Goal: Task Accomplishment & Management: Manage account settings

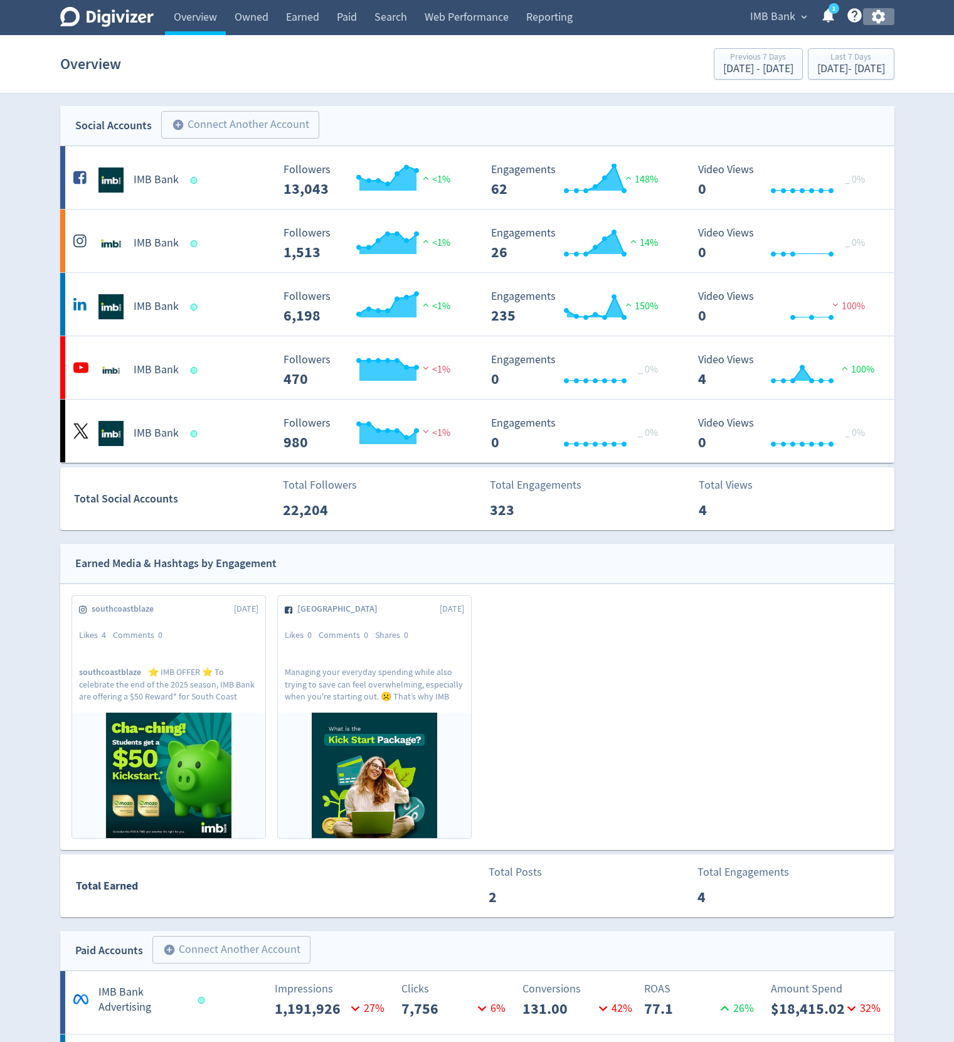
click at [883, 17] on icon "button" at bounding box center [878, 17] width 13 height 14
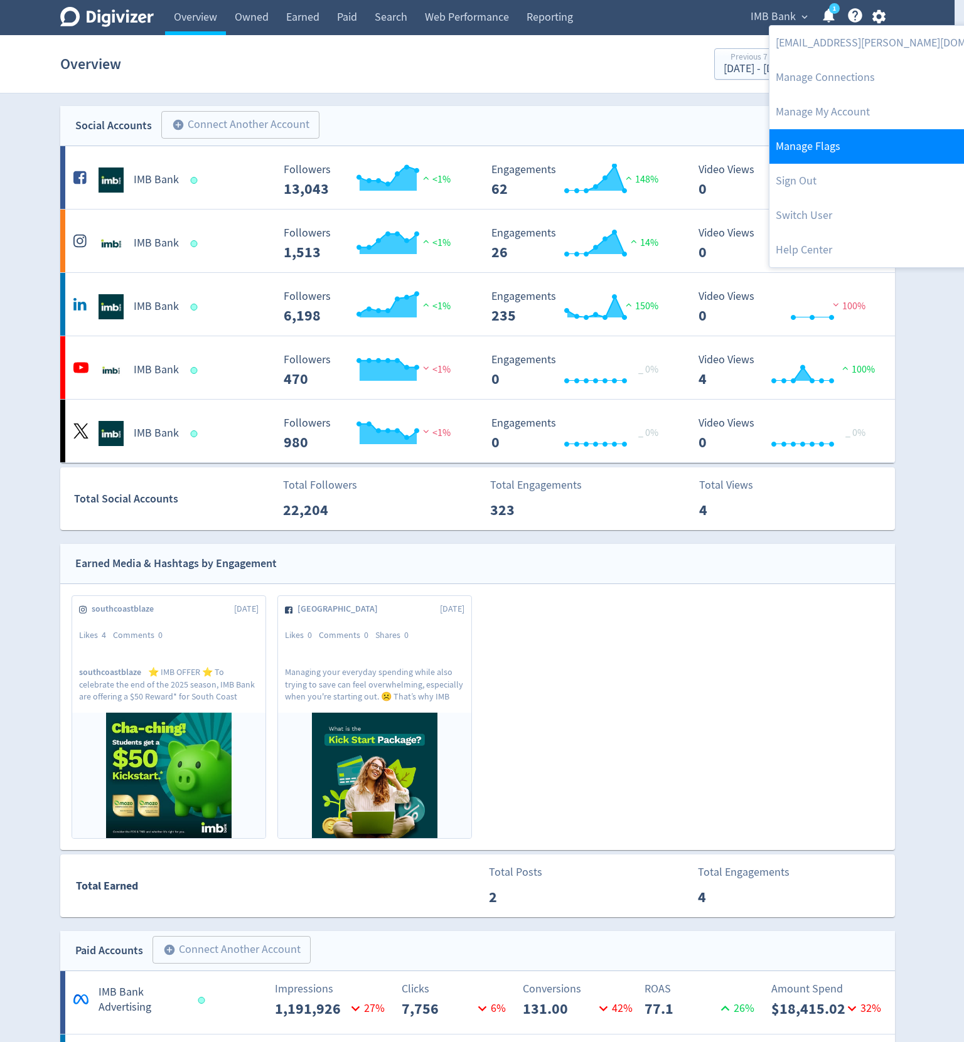
click at [817, 151] on link "Manage Flags" at bounding box center [897, 146] width 256 height 35
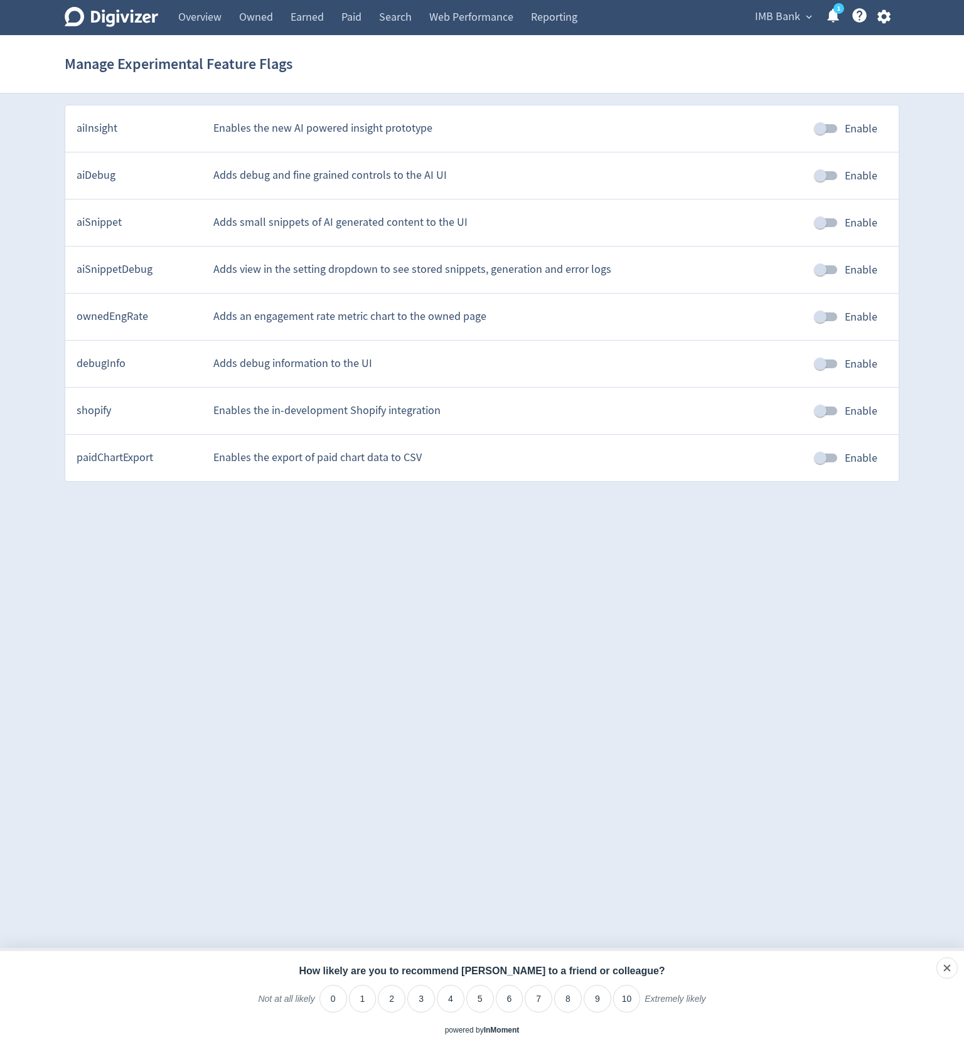
click at [826, 272] on input "Enable" at bounding box center [820, 270] width 72 height 24
checkbox input "true"
click at [354, 19] on link "Paid" at bounding box center [351, 17] width 38 height 35
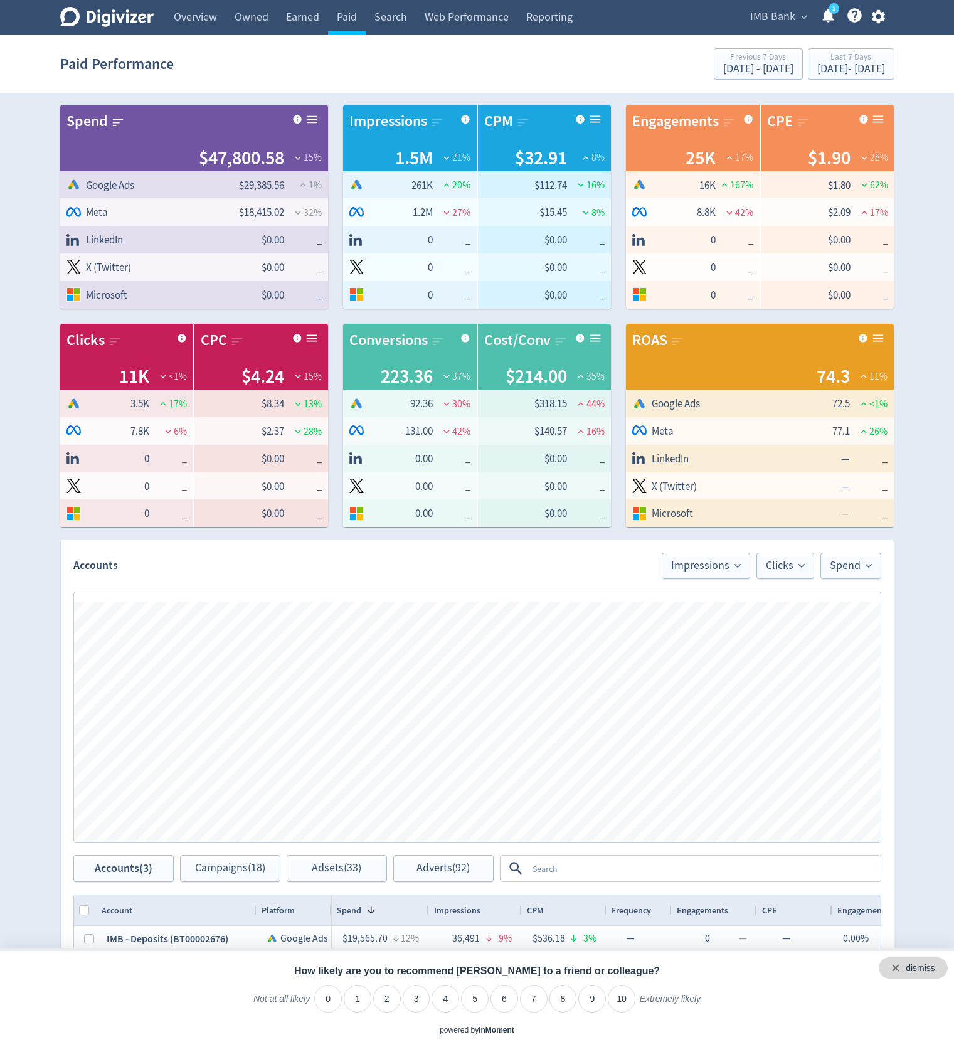
click at [935, 964] on div "dismiss" at bounding box center [913, 967] width 69 height 21
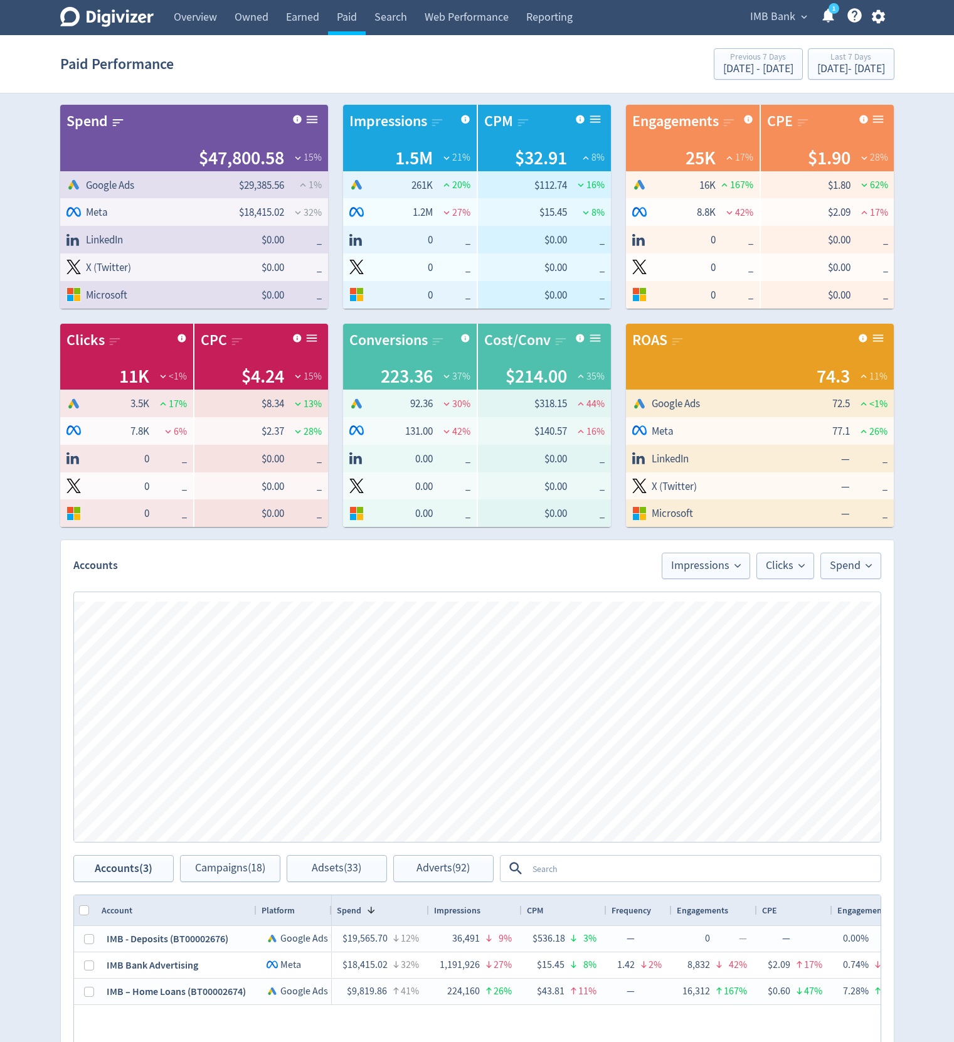
click at [878, 18] on icon "button" at bounding box center [878, 16] width 17 height 17
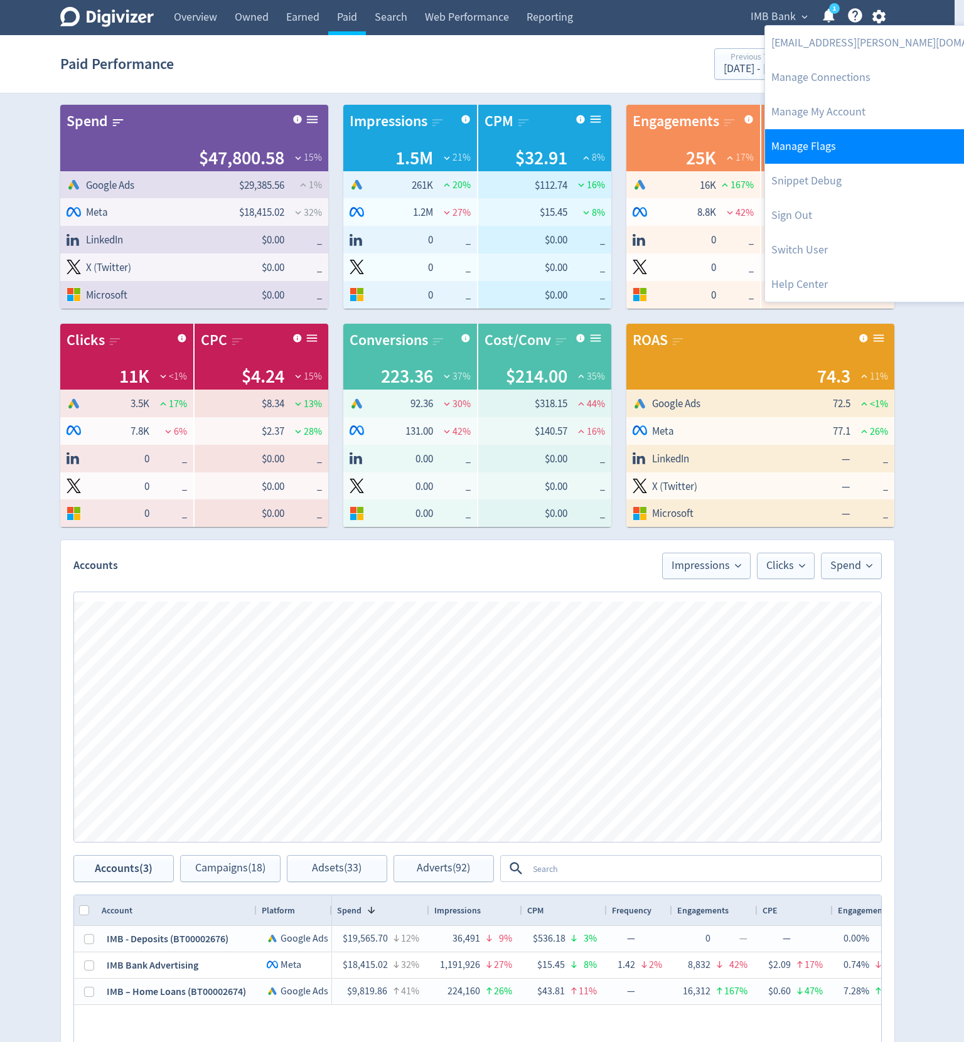
click at [837, 145] on link "Manage Flags" at bounding box center [893, 146] width 256 height 35
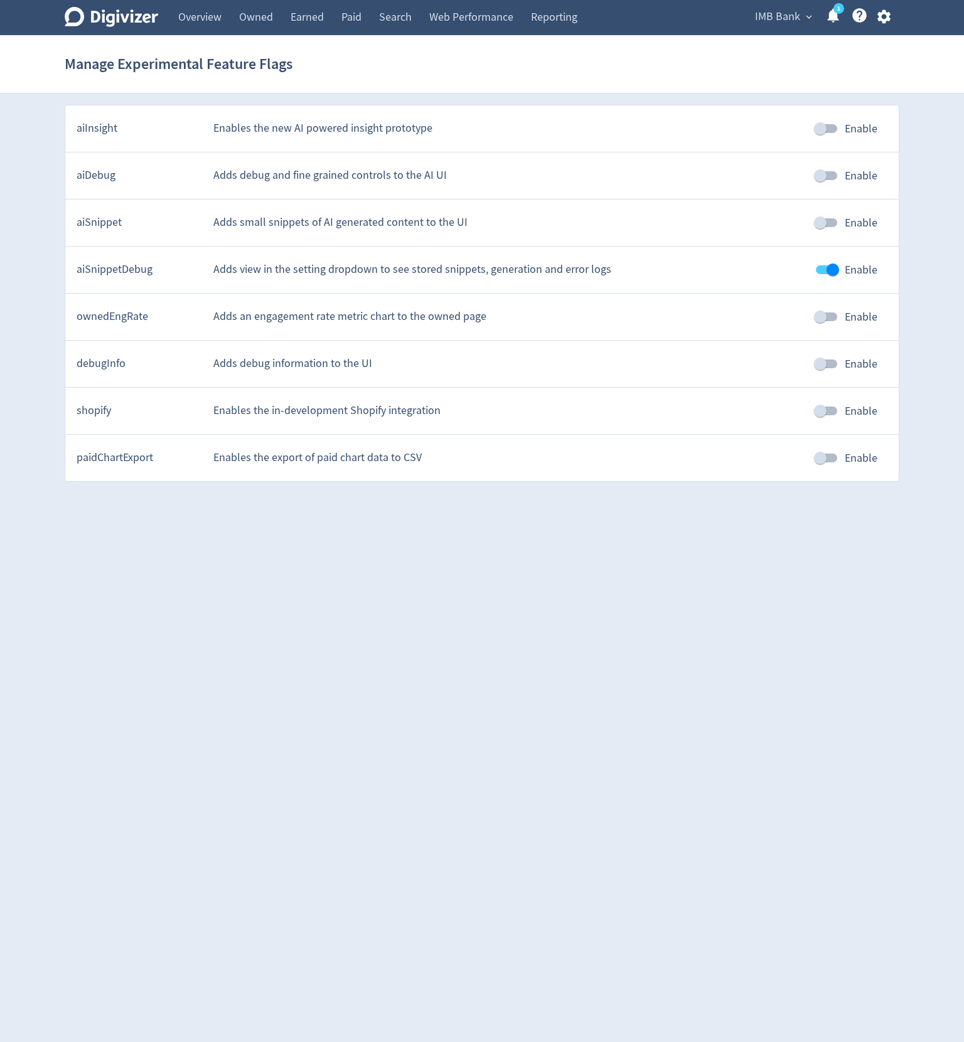
click at [834, 268] on input "Enable" at bounding box center [833, 270] width 72 height 24
checkbox input "false"
click at [836, 228] on input "Enable" at bounding box center [820, 223] width 72 height 24
checkbox input "true"
click at [350, 7] on link "Paid" at bounding box center [351, 17] width 38 height 35
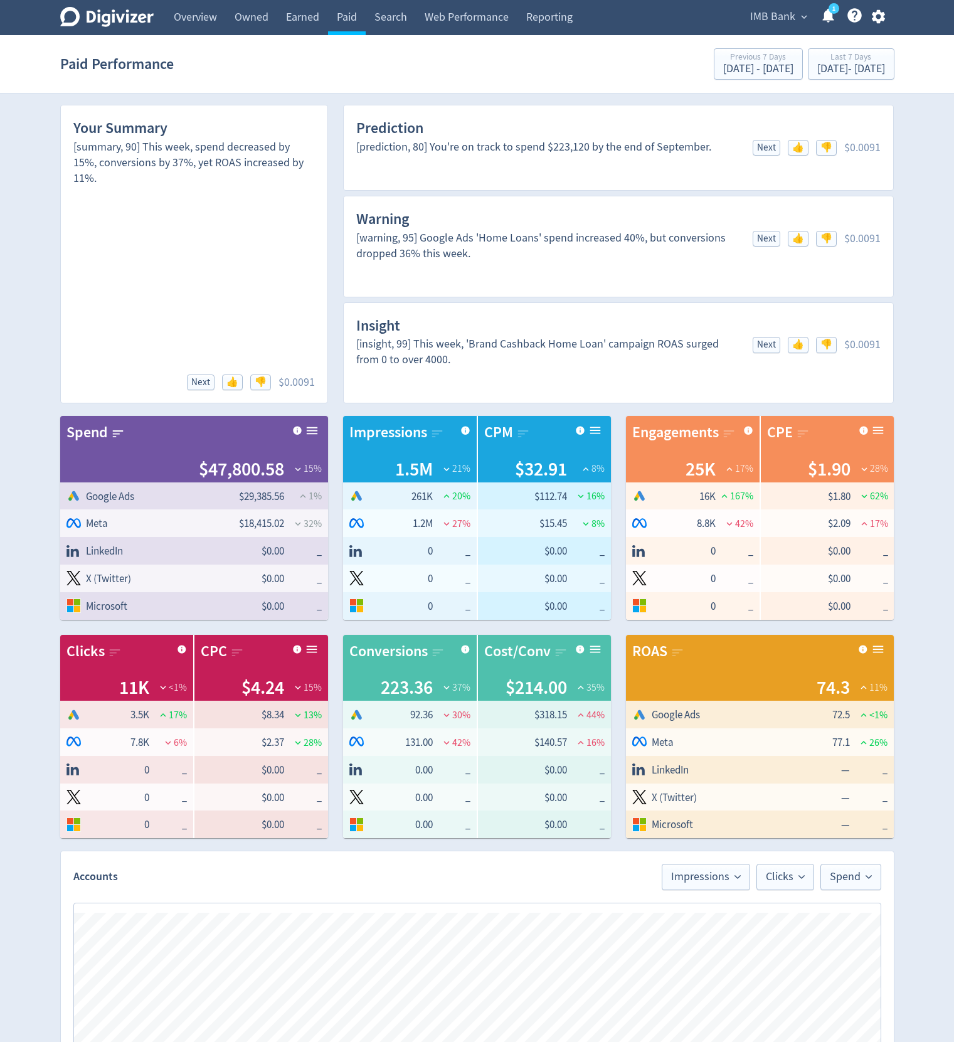
click at [884, 8] on icon "button" at bounding box center [878, 16] width 17 height 17
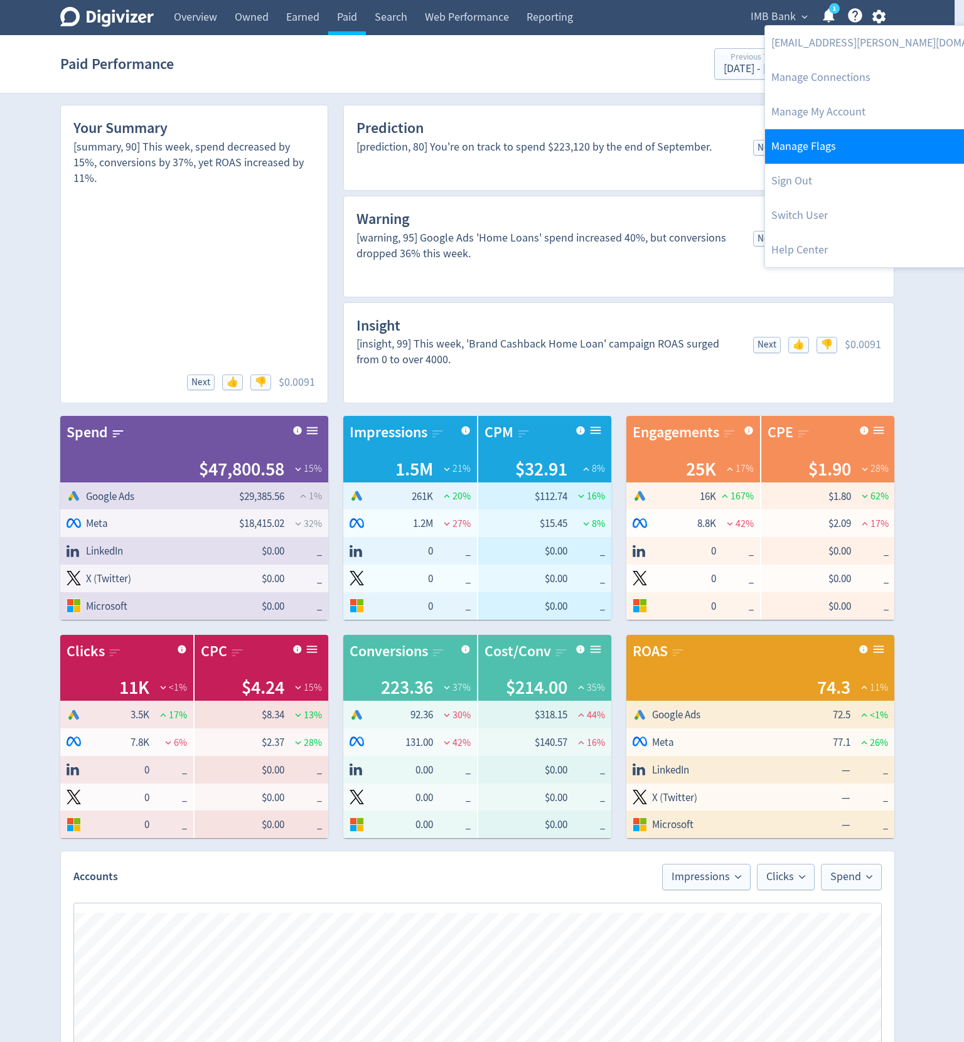
click at [819, 144] on link "Manage Flags" at bounding box center [893, 146] width 256 height 35
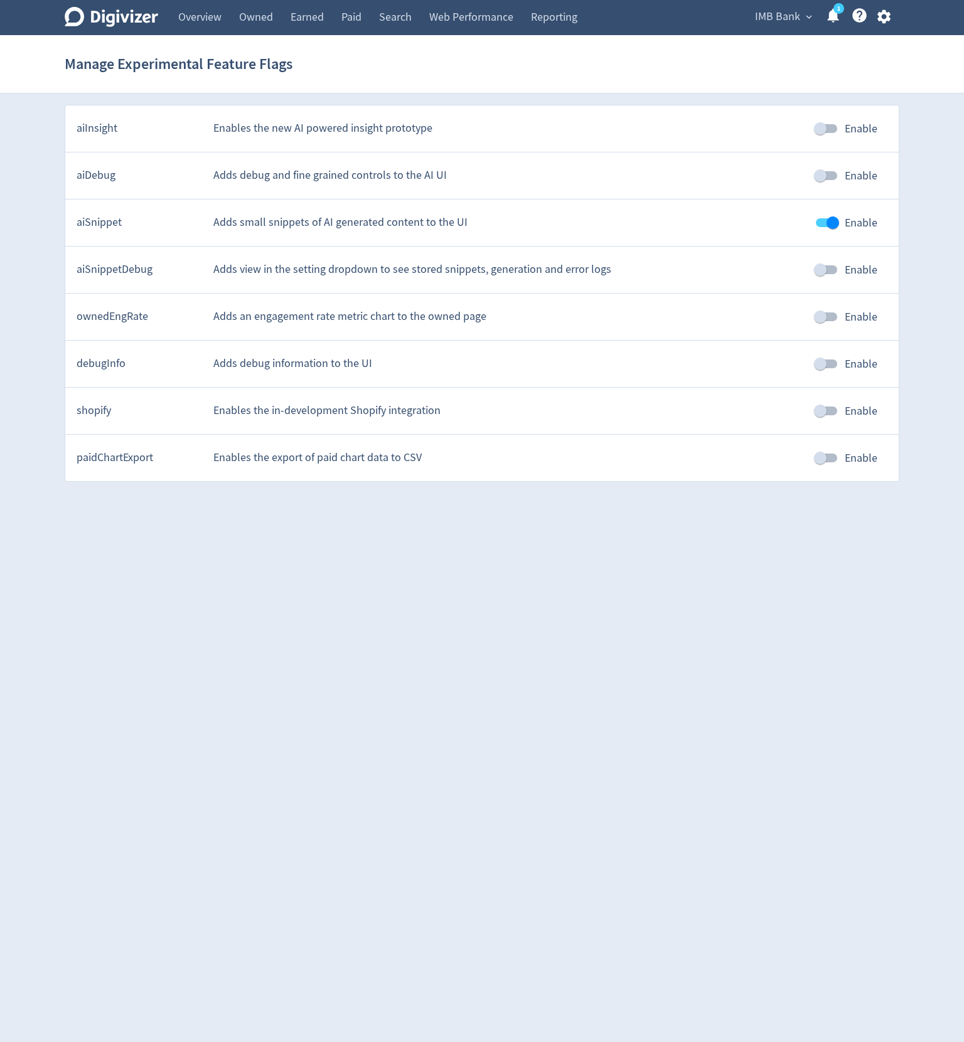
click at [821, 410] on input "Enable" at bounding box center [820, 411] width 72 height 24
checkbox input "true"
click at [539, 13] on link "Reporting" at bounding box center [554, 17] width 64 height 35
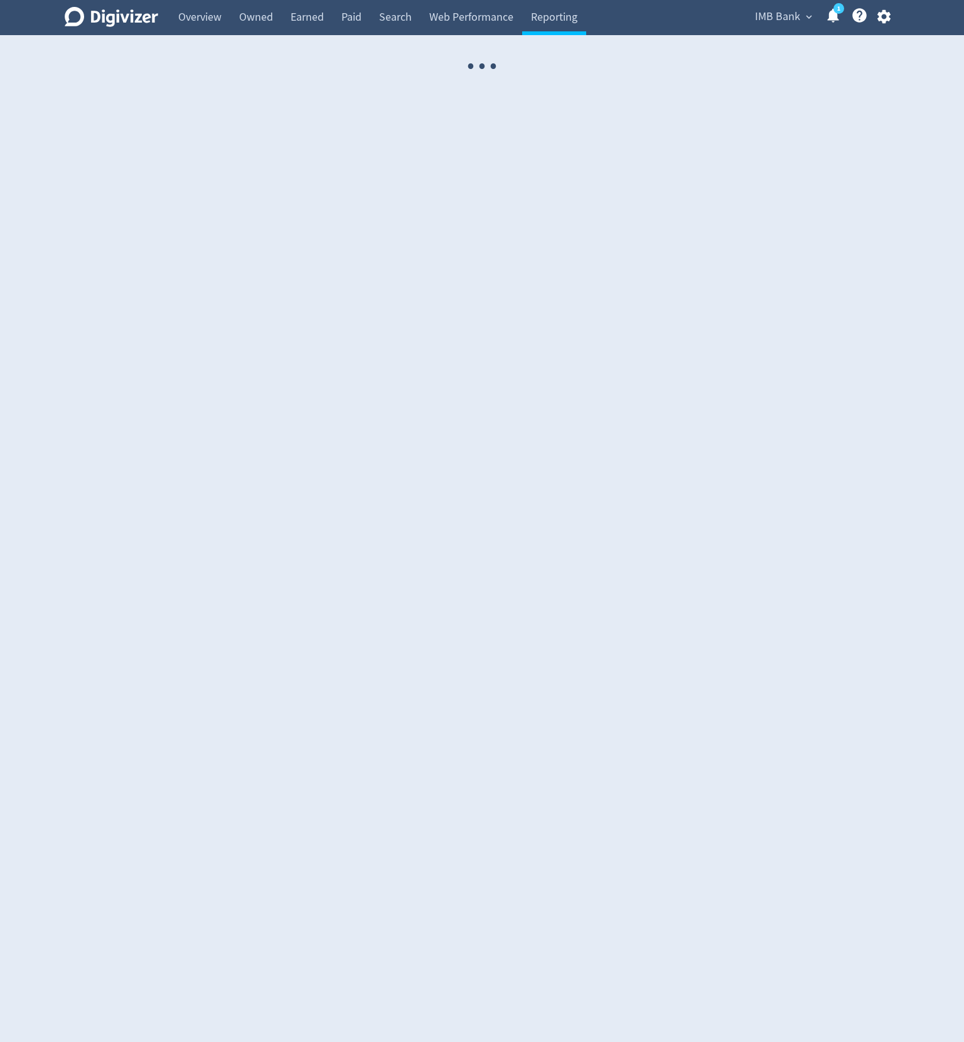
drag, startPoint x: 683, startPoint y: 9, endPoint x: 820, endPoint y: 21, distance: 137.8
click at [684, 9] on div "Digivizer Logo [PERSON_NAME] Logo Overview Owned Earned Paid Search Web Perform…" at bounding box center [481, 17] width 857 height 35
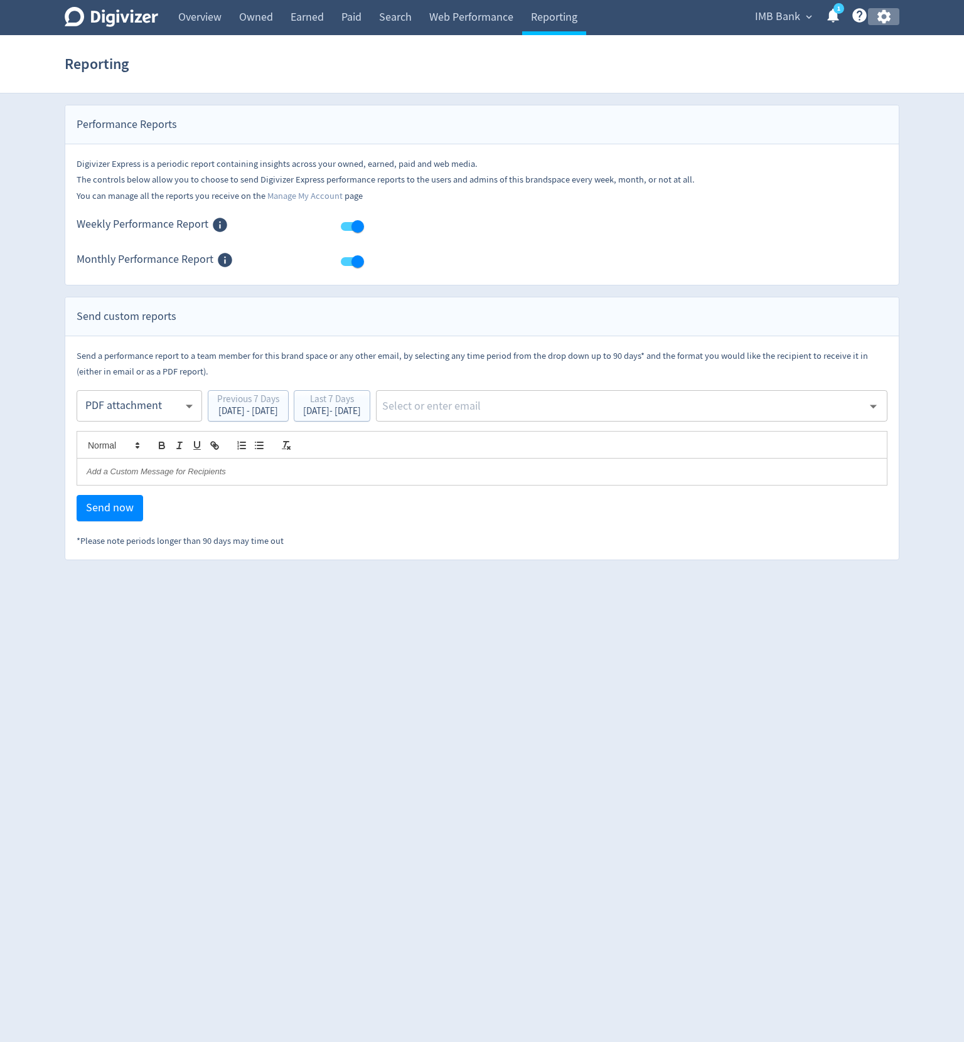
click at [882, 20] on icon "button" at bounding box center [882, 17] width 13 height 14
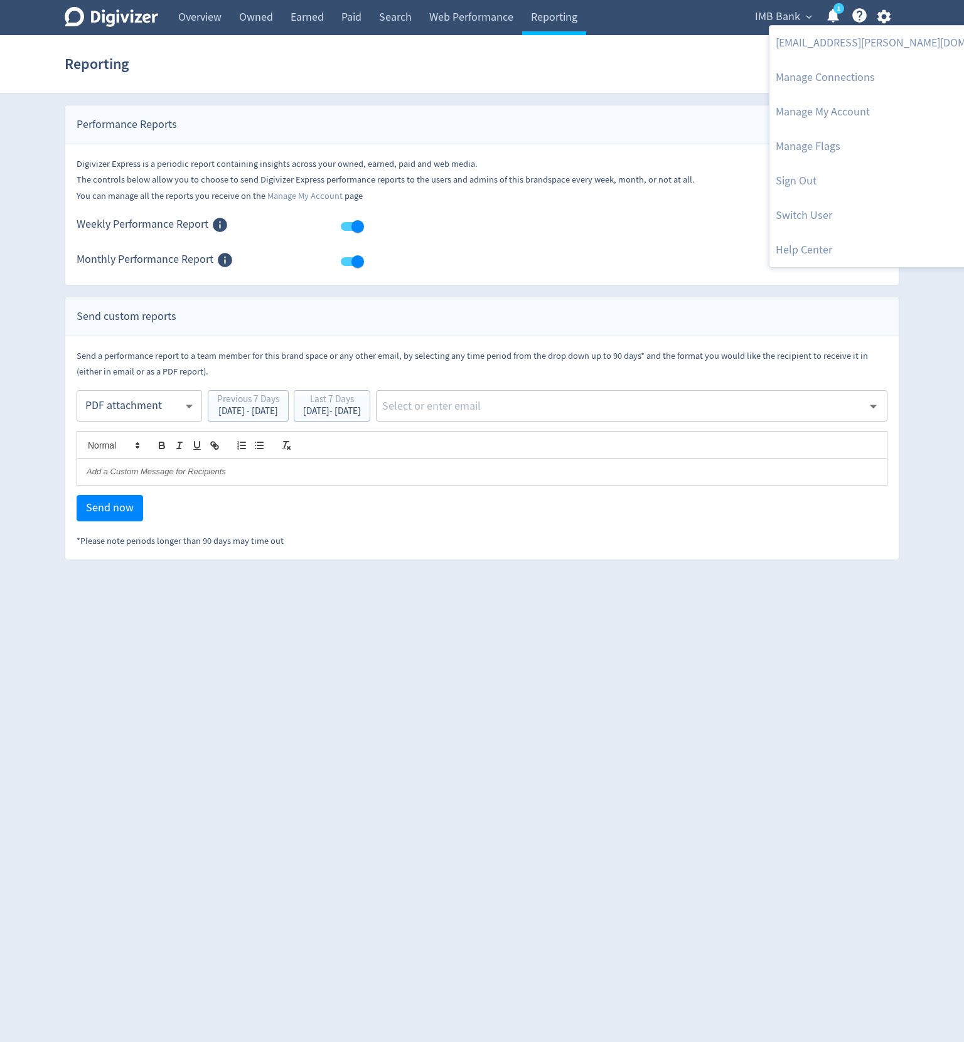
click at [640, 64] on div at bounding box center [482, 521] width 964 height 1042
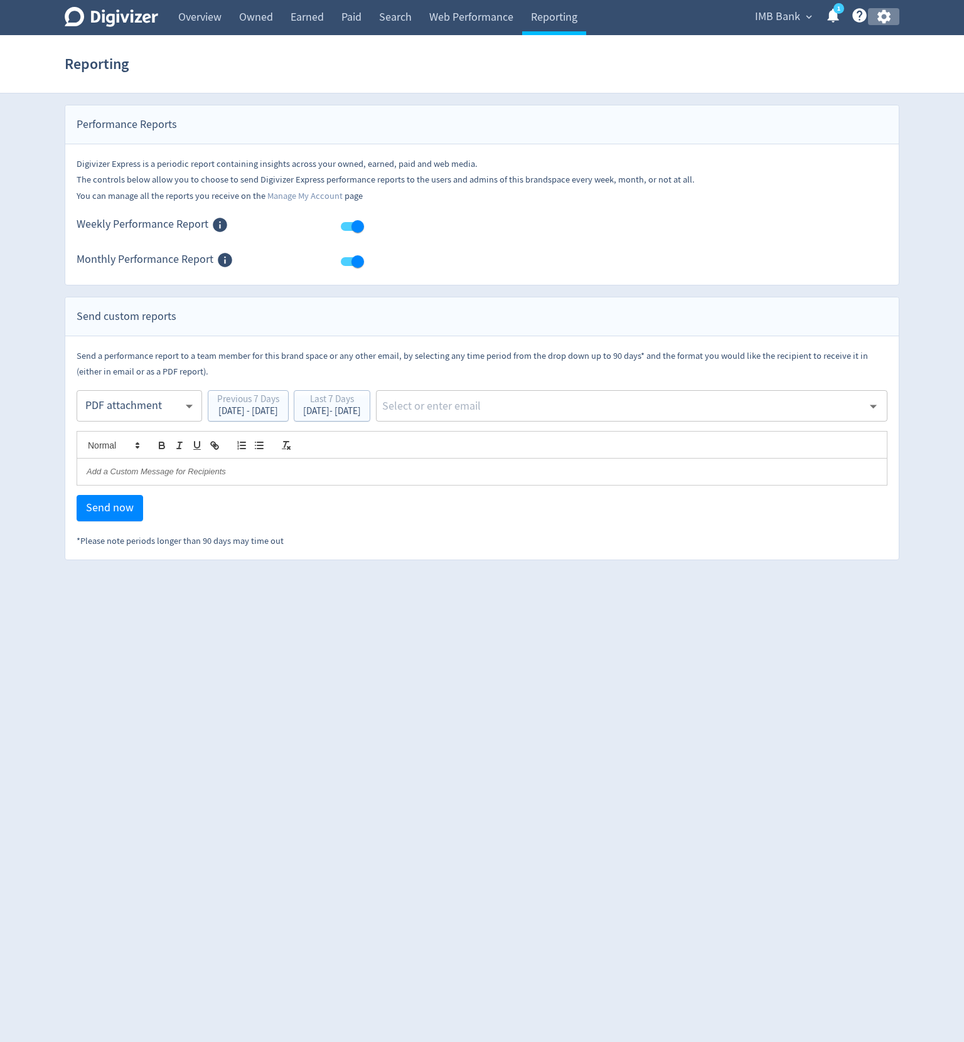
click at [884, 13] on icon "button" at bounding box center [882, 17] width 13 height 14
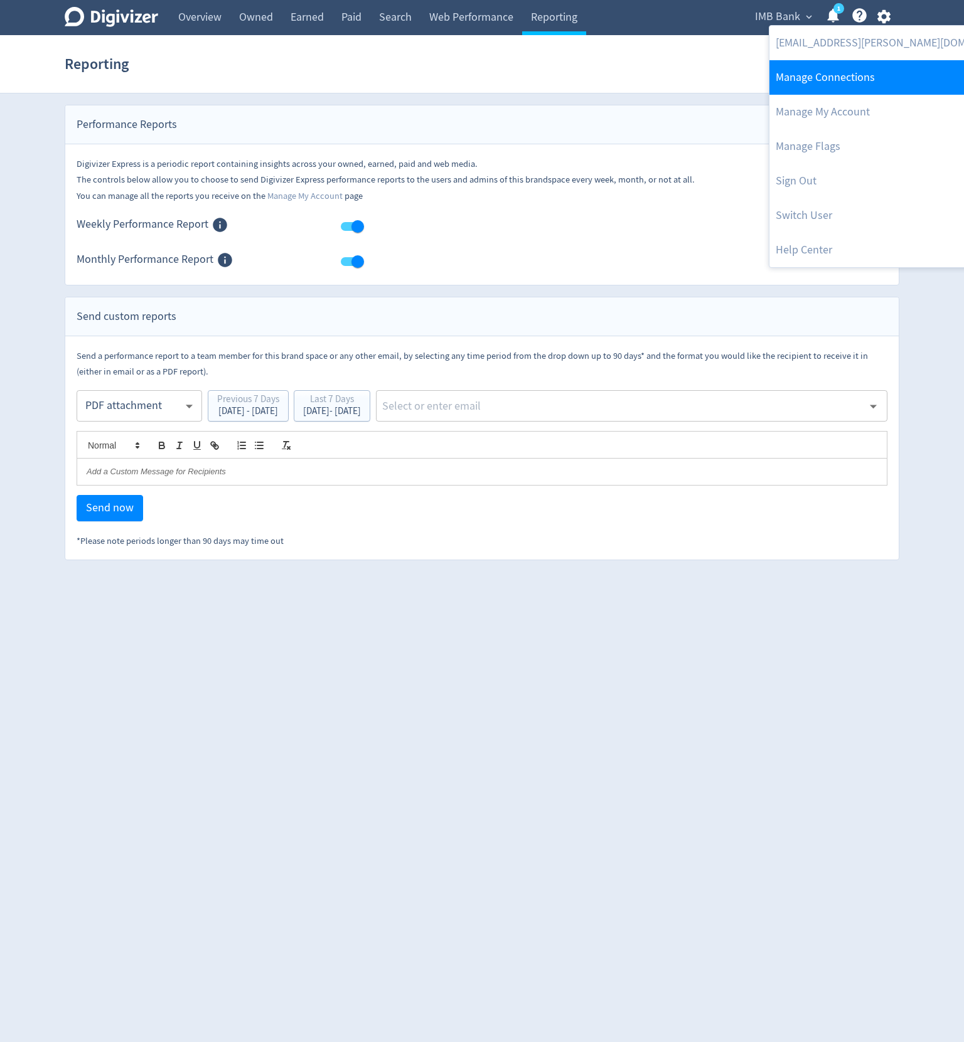
click at [853, 83] on link "Manage Connections" at bounding box center [897, 77] width 256 height 35
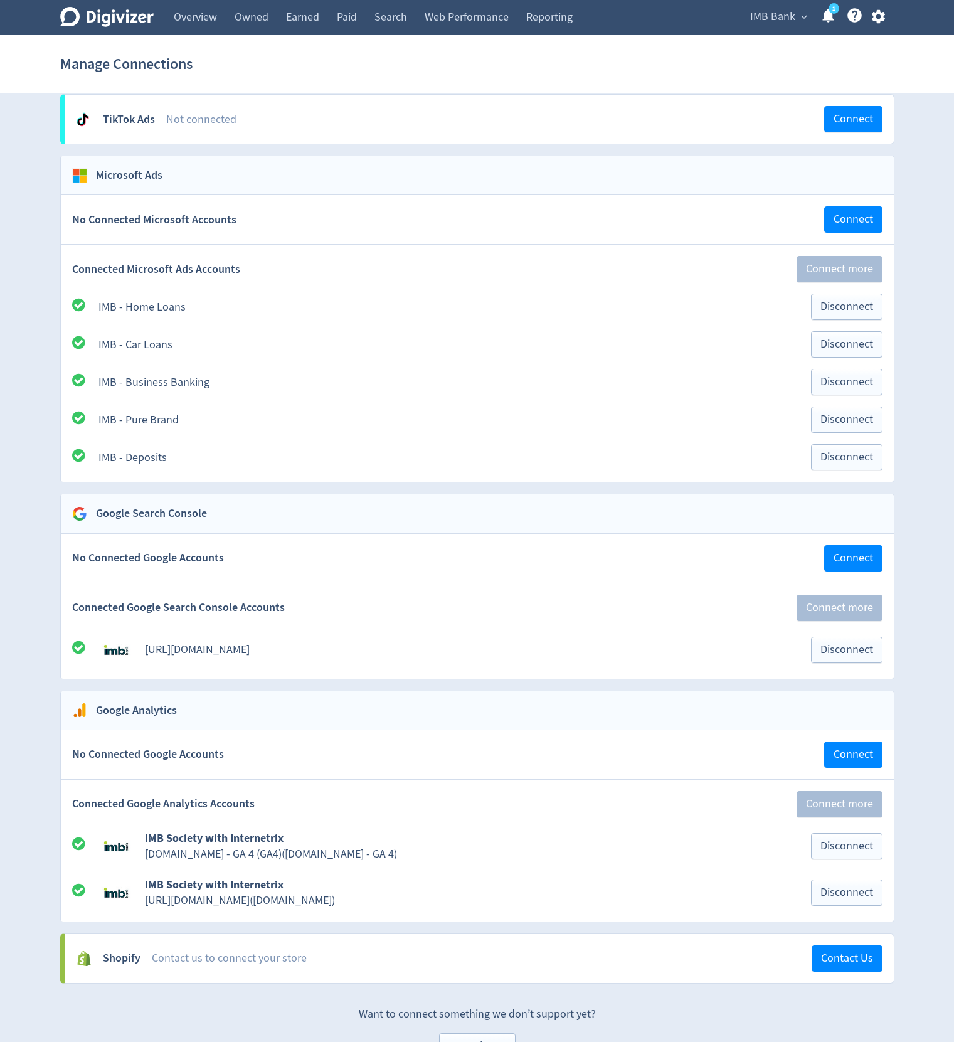
scroll to position [1654, 0]
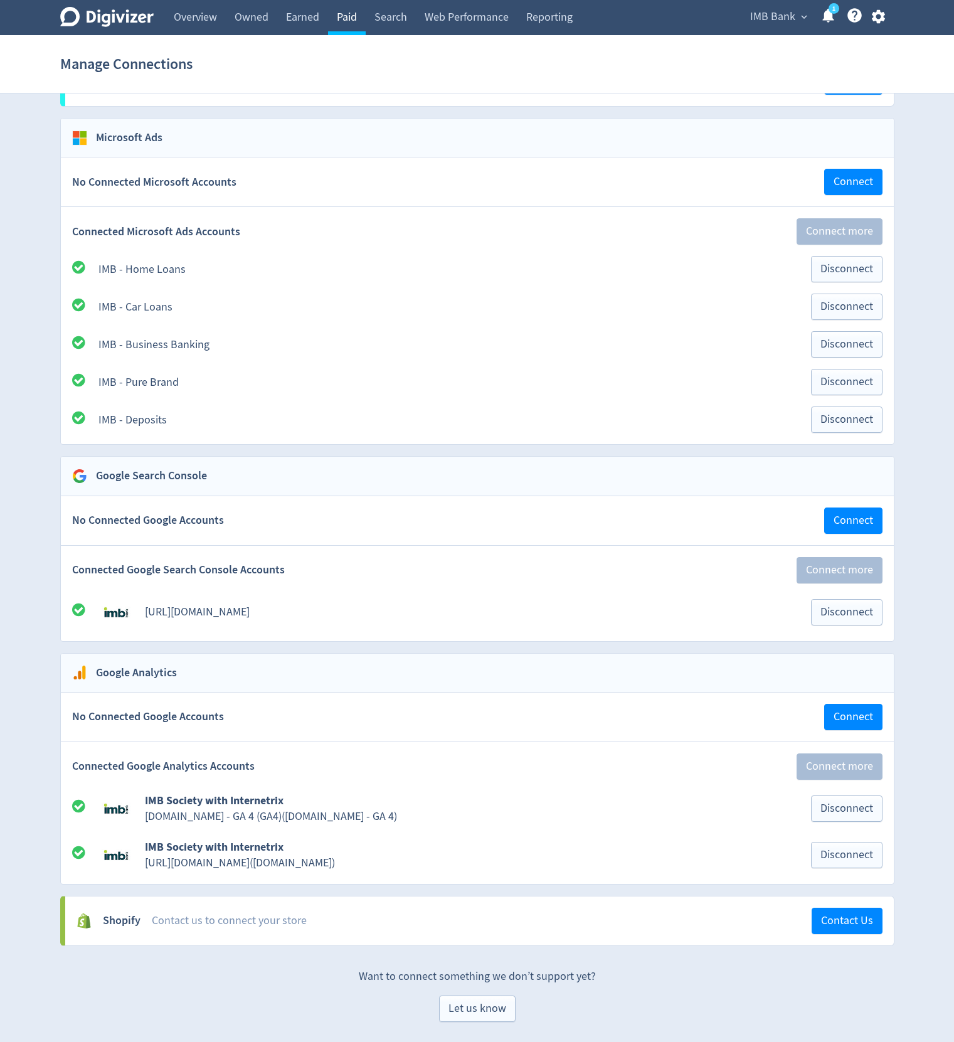
click at [339, 23] on link "Paid" at bounding box center [347, 17] width 38 height 35
